Goal: Task Accomplishment & Management: Complete application form

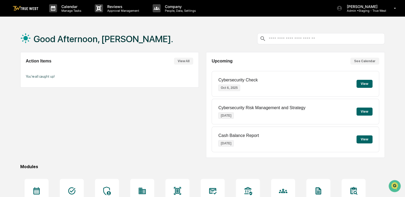
scroll to position [61, 0]
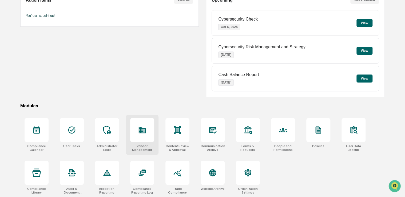
click at [146, 127] on icon at bounding box center [142, 130] width 9 height 9
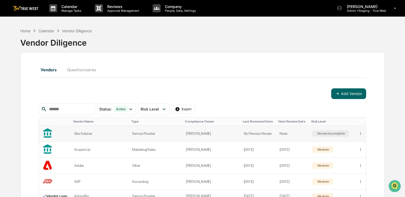
click at [69, 134] on td at bounding box center [55, 134] width 32 height 16
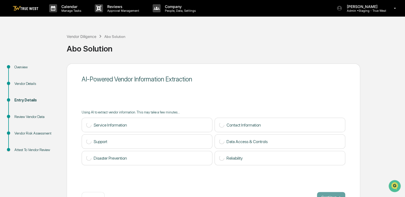
scroll to position [18, 0]
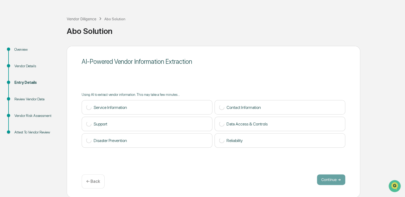
click at [33, 52] on div "Overview" at bounding box center [36, 55] width 52 height 17
click at [22, 48] on div "Overview" at bounding box center [36, 50] width 44 height 6
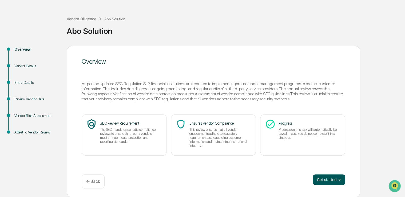
click at [338, 179] on button "Get started ➔" at bounding box center [329, 179] width 33 height 11
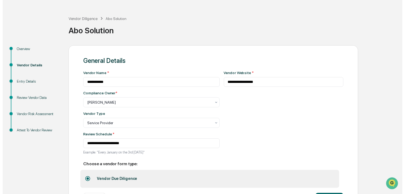
scroll to position [41, 0]
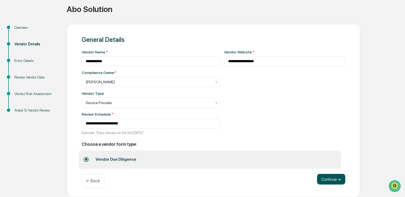
click at [332, 178] on button "Continue ➔" at bounding box center [331, 179] width 28 height 11
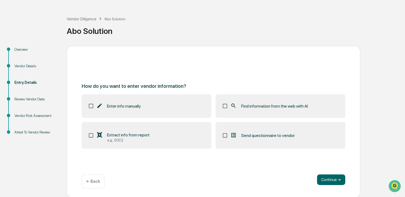
click at [290, 105] on span "Find information from the web with AI" at bounding box center [274, 106] width 67 height 5
click at [330, 179] on button "Continue ➔" at bounding box center [331, 179] width 28 height 11
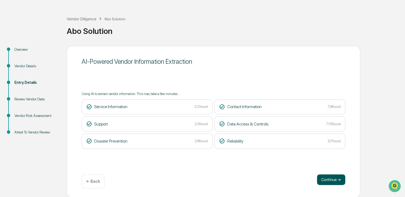
click at [326, 182] on button "Continue ➔" at bounding box center [331, 179] width 28 height 11
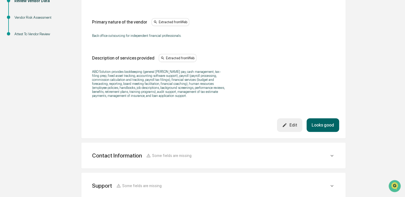
click at [318, 130] on button "Looks good" at bounding box center [323, 125] width 33 height 14
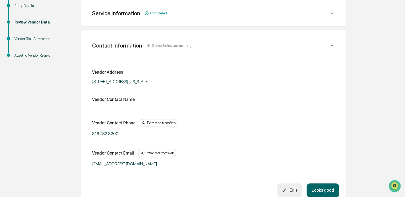
scroll to position [122, 0]
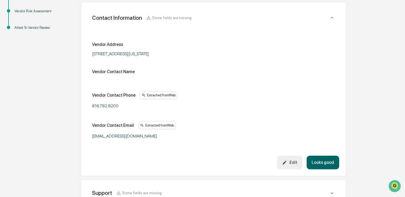
click at [315, 158] on button "Looks good" at bounding box center [323, 163] width 33 height 14
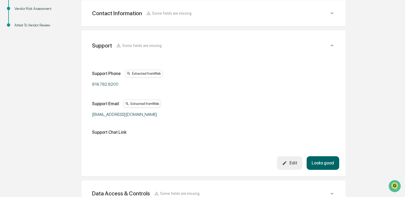
scroll to position [132, 0]
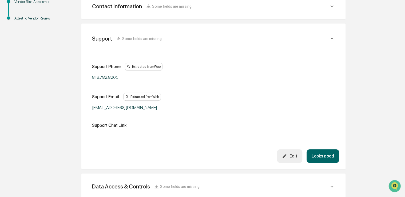
click at [320, 164] on div "Support Some fields are missing Support Phone Extracted from Web 816.782.8200 S…" at bounding box center [213, 96] width 264 height 146
click at [324, 155] on button "Looks good" at bounding box center [323, 156] width 33 height 14
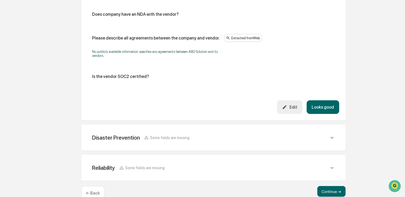
scroll to position [621, 0]
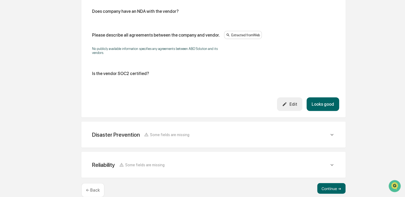
click at [321, 107] on button "Looks good" at bounding box center [323, 104] width 33 height 14
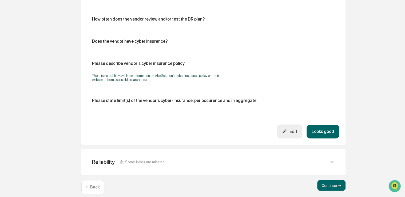
click at [323, 132] on button "Looks good" at bounding box center [323, 132] width 33 height 14
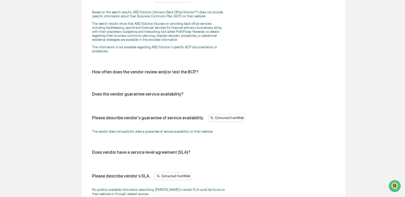
scroll to position [380, 0]
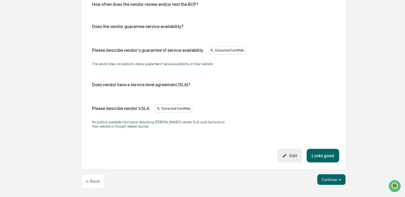
click at [322, 151] on button "Looks good" at bounding box center [323, 156] width 33 height 14
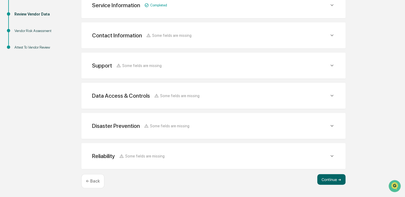
scroll to position [102, 0]
click at [327, 178] on button "Continue ➔" at bounding box center [331, 180] width 28 height 11
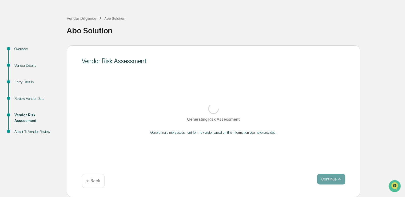
scroll to position [18, 0]
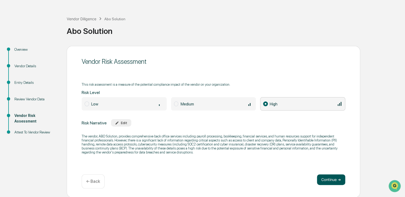
click at [332, 181] on button "Continue ➔" at bounding box center [331, 179] width 28 height 11
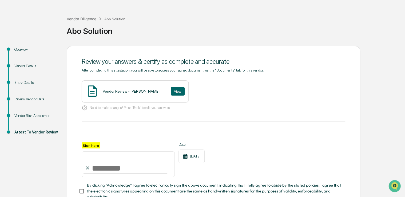
click at [149, 166] on input "Sign here" at bounding box center [128, 164] width 93 height 26
type input "**********"
click at [126, 191] on span "By clicking "Acknowledge" I agree to electronically sign the above document, in…" at bounding box center [214, 191] width 254 height 18
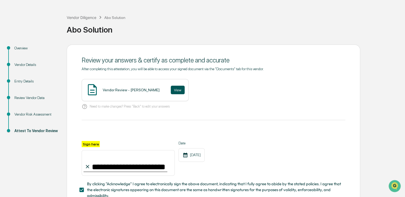
click at [171, 91] on button "View" at bounding box center [178, 90] width 14 height 9
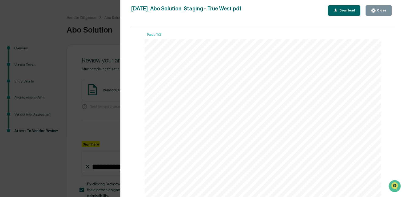
click at [380, 11] on div "Close" at bounding box center [381, 11] width 10 height 4
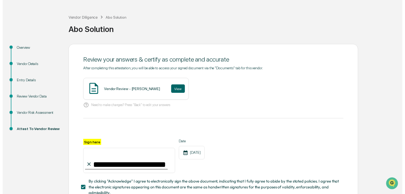
scroll to position [59, 0]
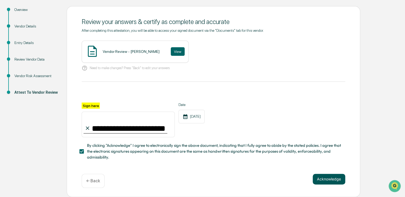
click at [320, 176] on button "Acknowledge" at bounding box center [329, 179] width 33 height 11
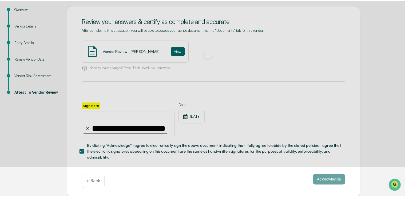
scroll to position [18, 0]
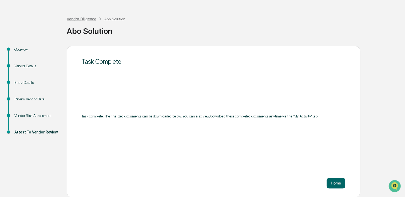
click at [89, 20] on div "Vendor Diligence" at bounding box center [82, 19] width 30 height 5
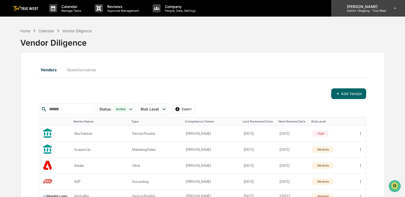
click at [379, 8] on p "[PERSON_NAME]" at bounding box center [364, 6] width 44 height 5
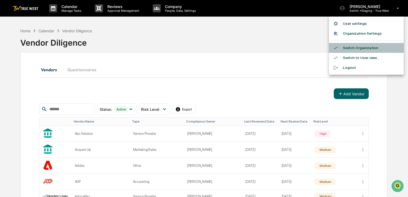
click at [356, 43] on li "Switch Organization" at bounding box center [366, 48] width 75 height 10
